Goal: Task Accomplishment & Management: Use online tool/utility

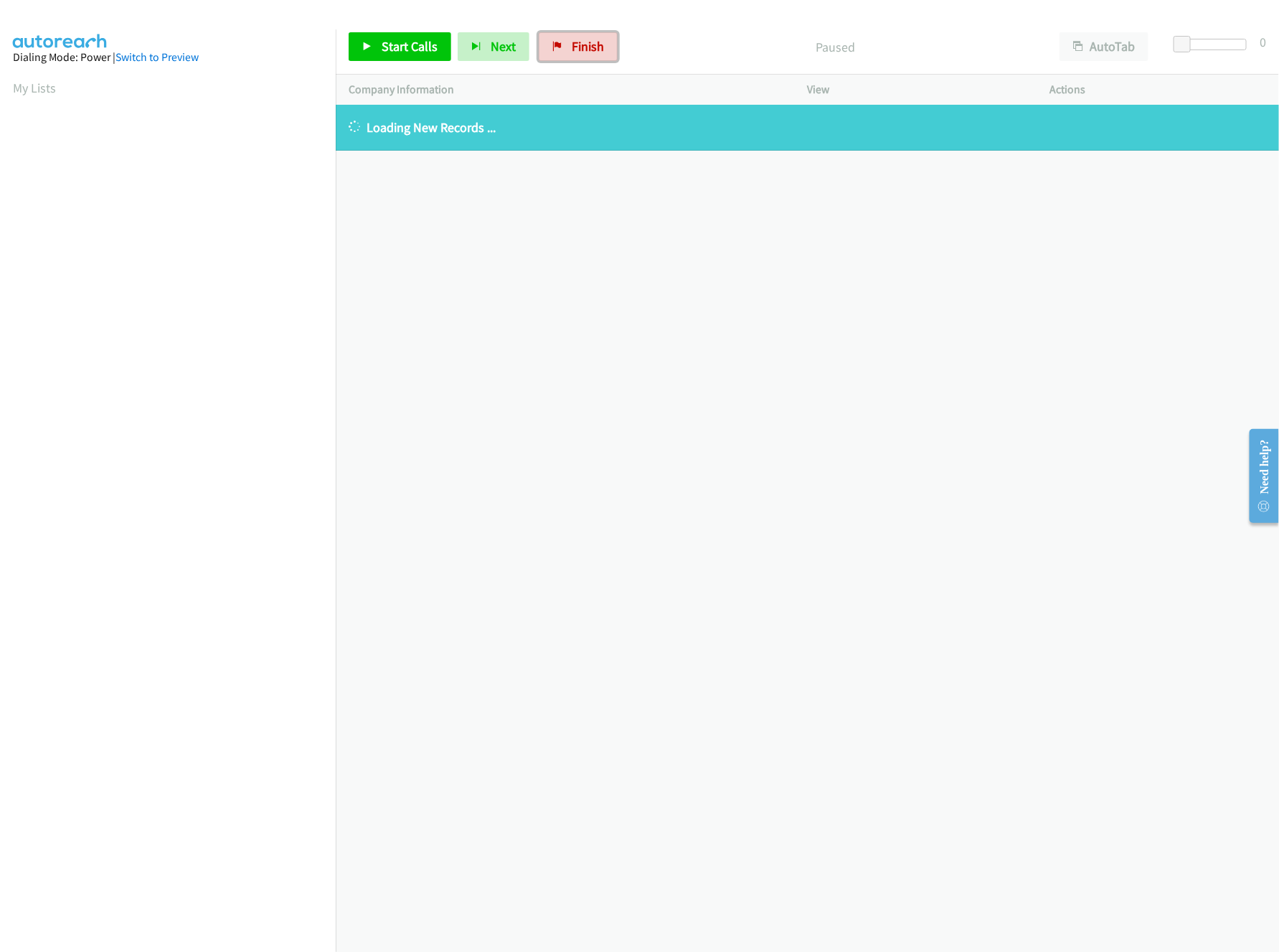
click at [573, 43] on span "Finish" at bounding box center [588, 46] width 33 height 16
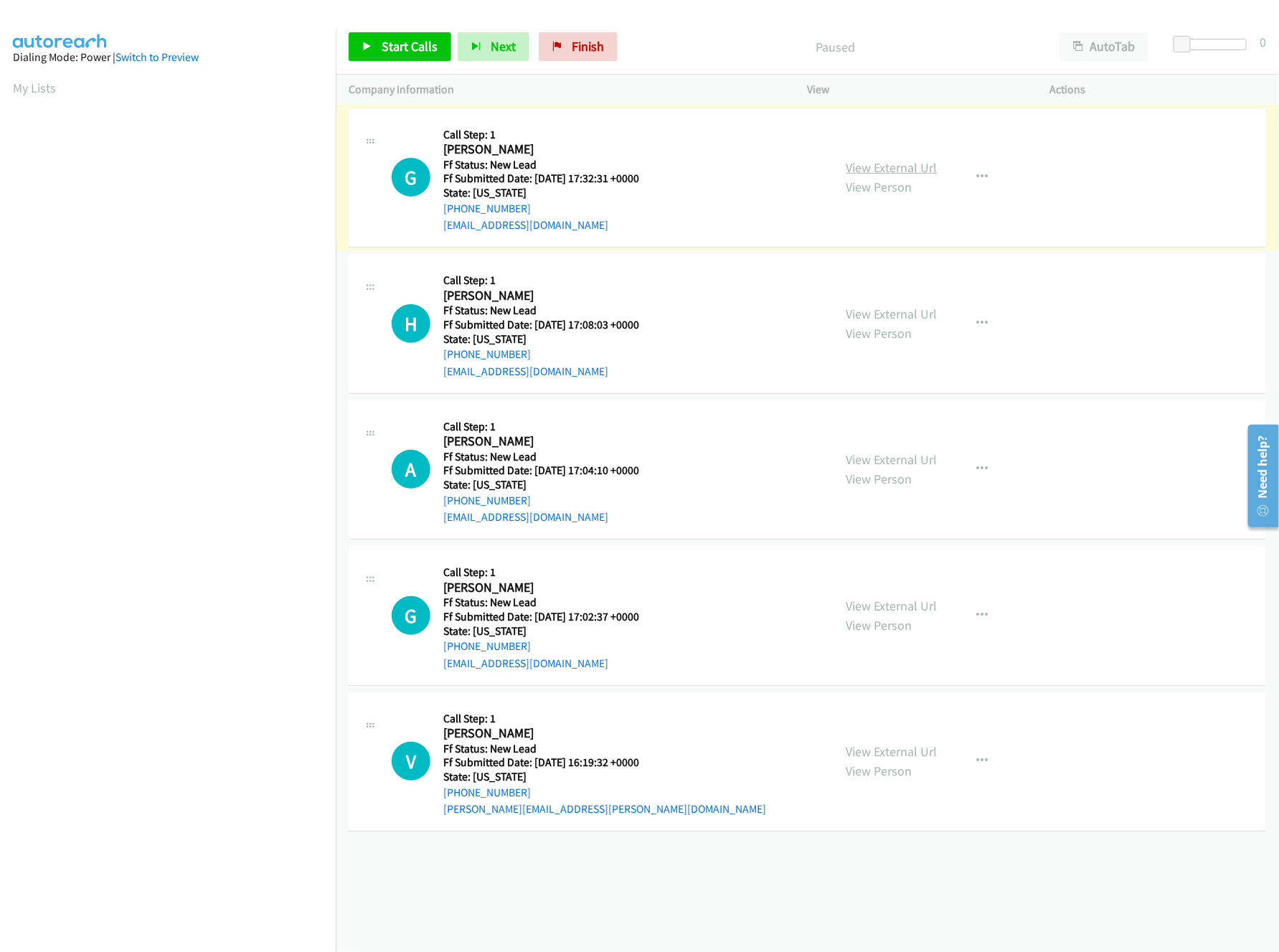
click at [898, 163] on link "View External Url" at bounding box center [892, 167] width 91 height 16
click at [710, 81] on div "Company Information" at bounding box center [565, 89] width 459 height 30
click at [360, 53] on link "Start Calls" at bounding box center [400, 46] width 102 height 29
click at [867, 310] on link "View External Url" at bounding box center [892, 313] width 91 height 16
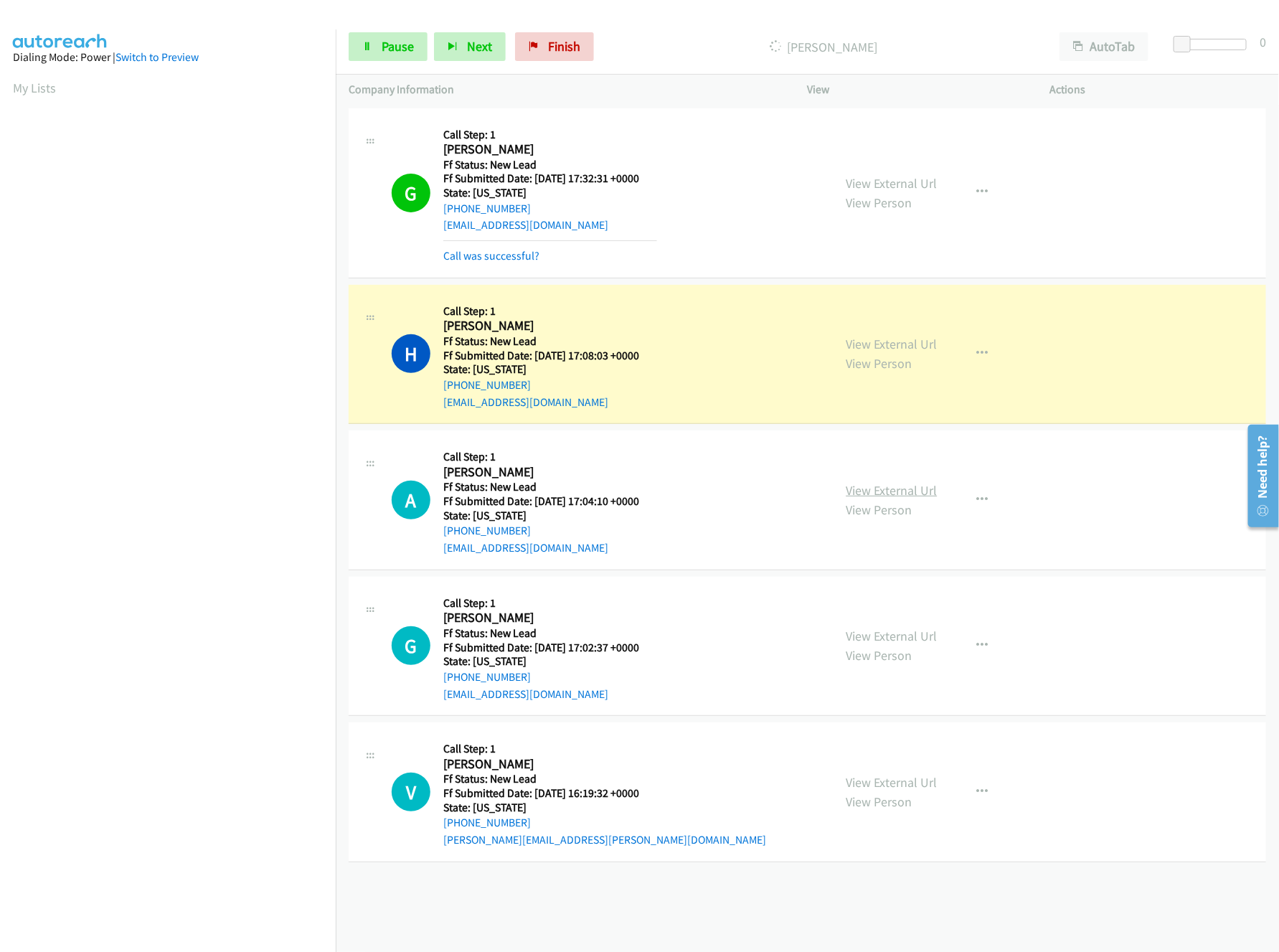
click at [883, 486] on link "View External Url" at bounding box center [892, 490] width 91 height 16
click at [874, 629] on link "View External Url" at bounding box center [892, 635] width 91 height 16
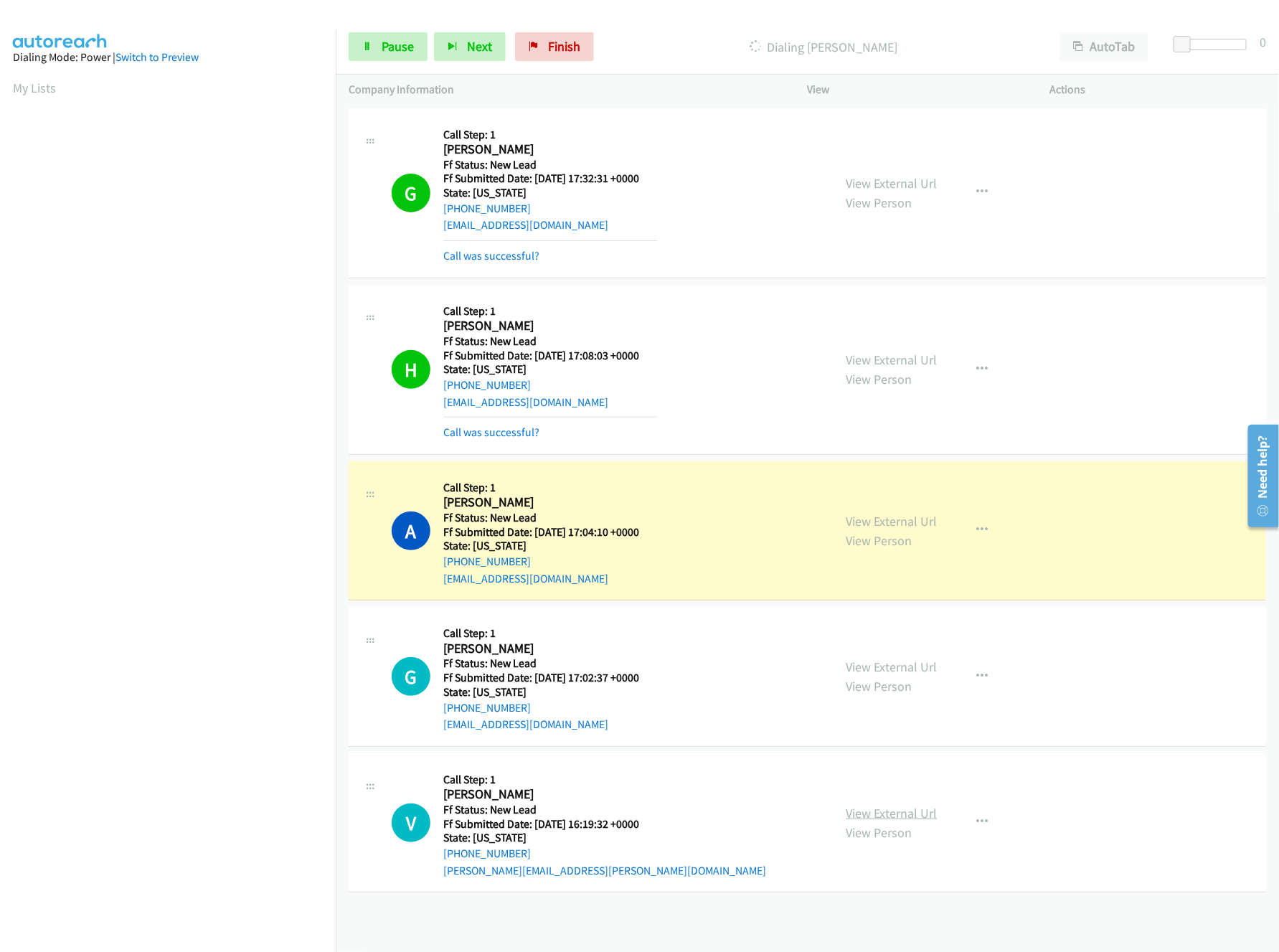
click at [866, 816] on link "View External Url" at bounding box center [892, 813] width 91 height 16
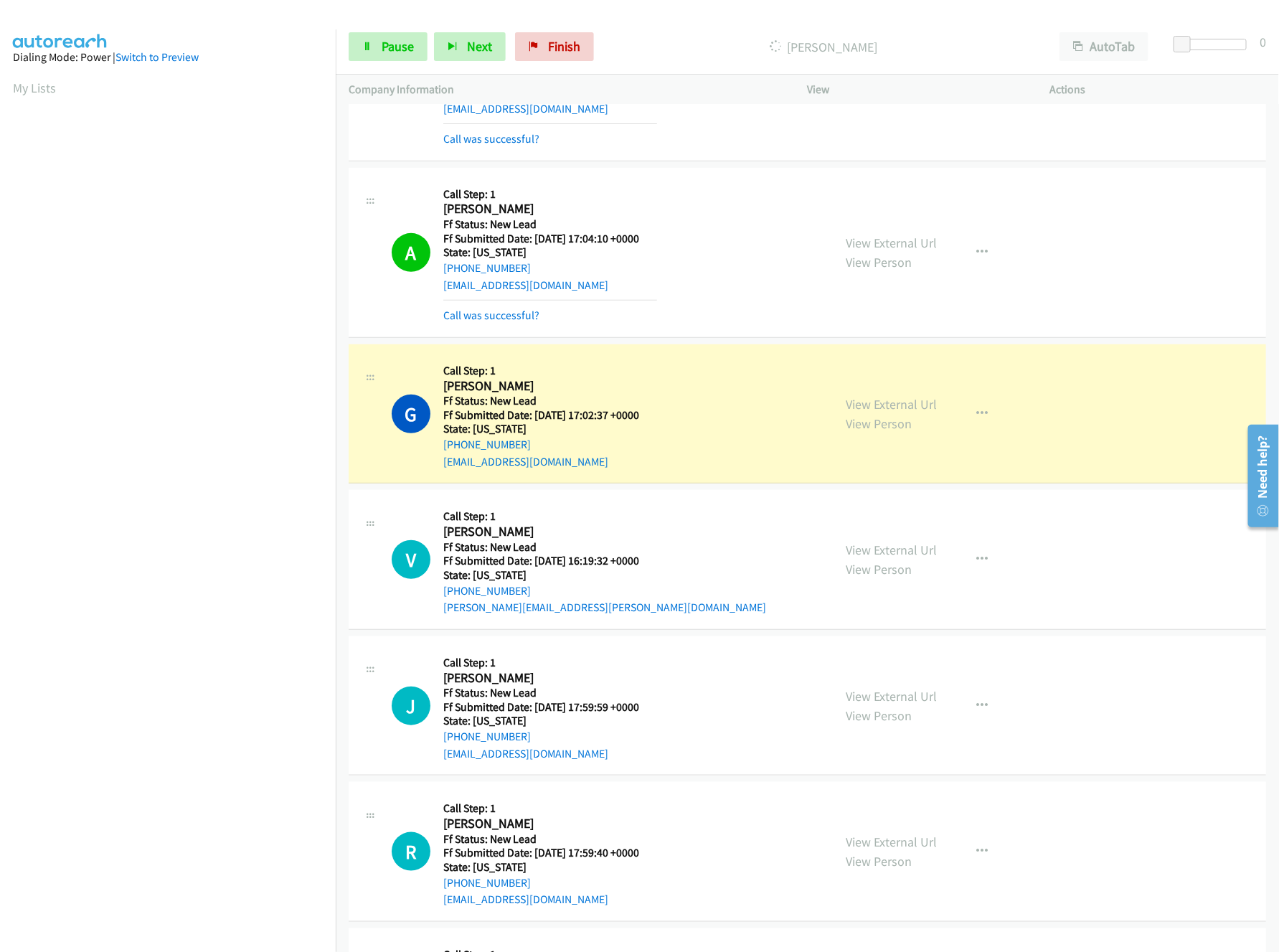
scroll to position [439, 0]
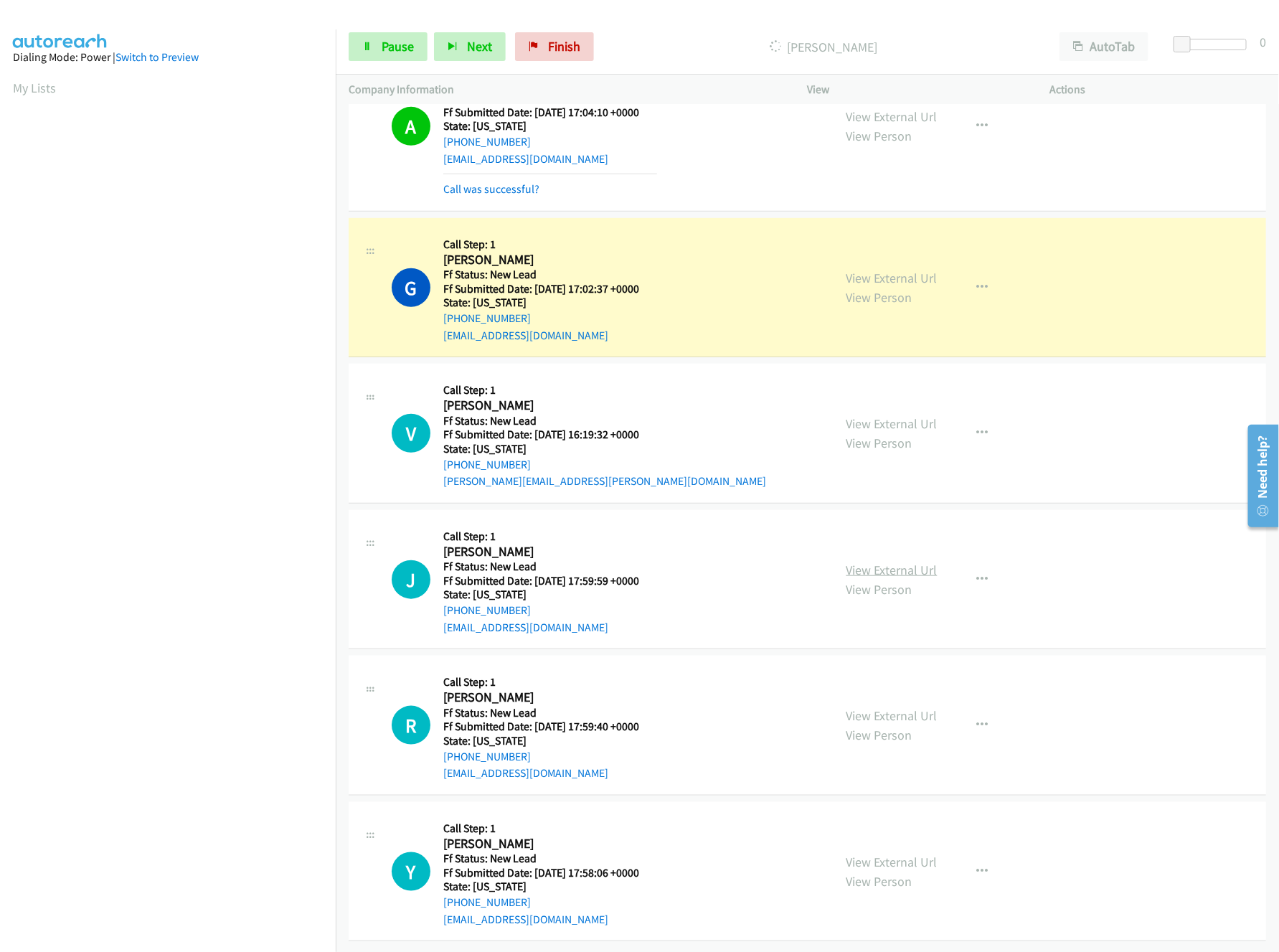
click at [913, 562] on link "View External Url" at bounding box center [892, 569] width 91 height 16
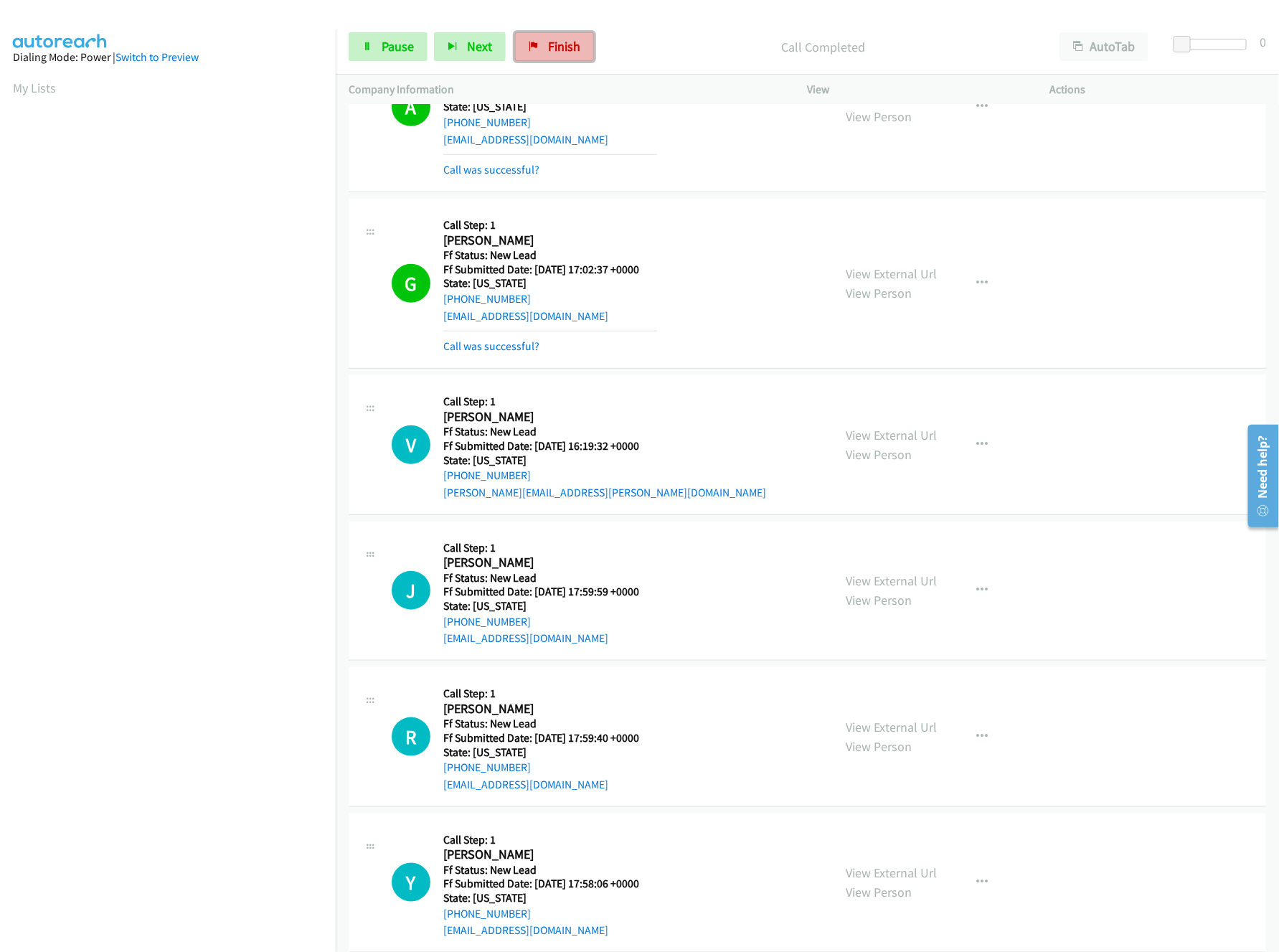
click at [558, 50] on span "Finish" at bounding box center [564, 46] width 33 height 16
